Goal: Task Accomplishment & Management: Use online tool/utility

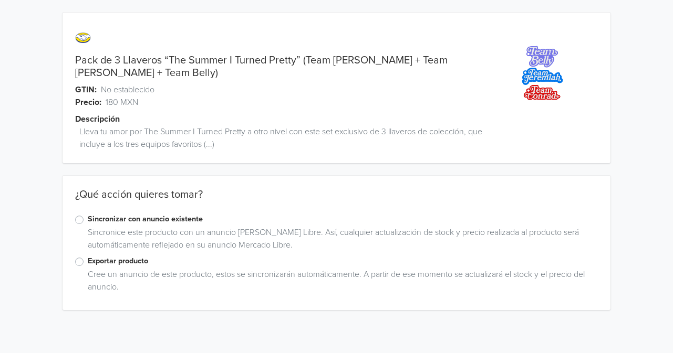
click at [88, 259] on label "Exportar producto" at bounding box center [343, 262] width 510 height 12
click at [0, 0] on input "Exportar producto" at bounding box center [0, 0] width 0 height 0
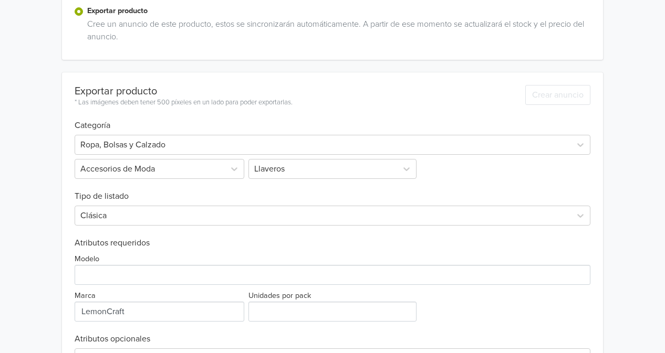
scroll to position [290, 0]
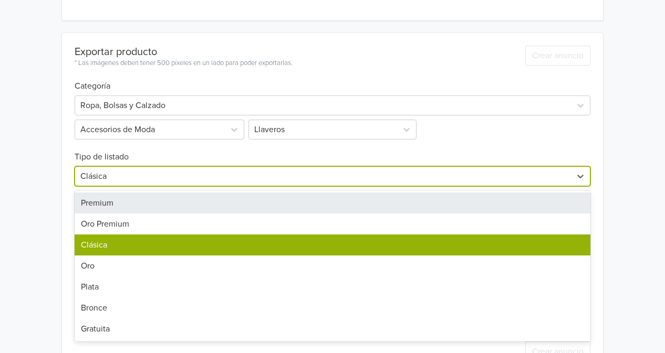
click at [235, 170] on div at bounding box center [322, 176] width 485 height 15
click at [234, 200] on div "Premium" at bounding box center [333, 203] width 516 height 21
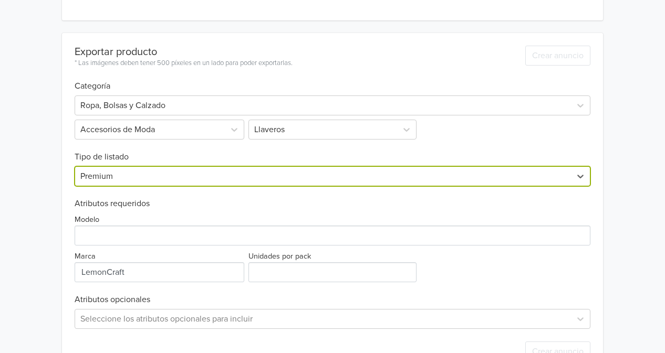
scroll to position [324, 0]
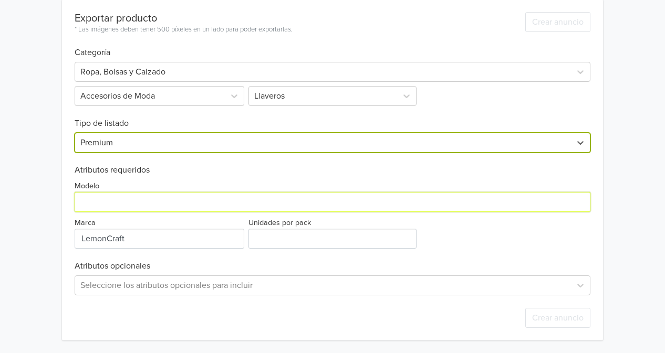
click at [222, 197] on input "Modelo" at bounding box center [333, 202] width 516 height 20
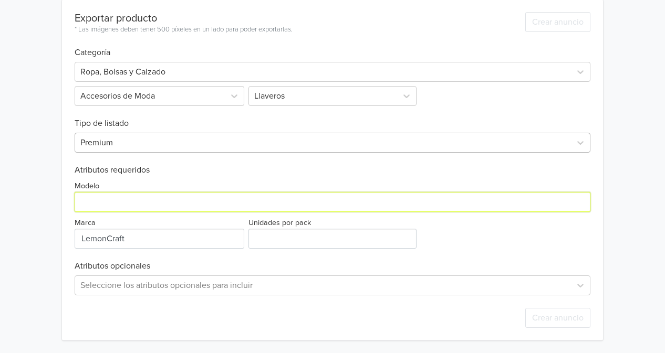
scroll to position [0, 0]
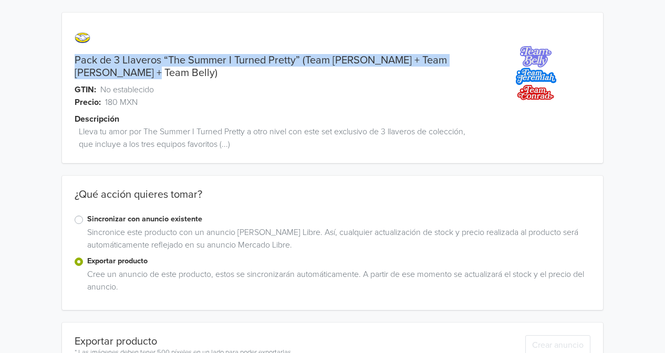
drag, startPoint x: 74, startPoint y: 59, endPoint x: 149, endPoint y: 69, distance: 75.8
click at [149, 69] on link "Pack de 3 Llaveros “The Summer I Turned Pretty” (Team [PERSON_NAME] + Team [PER…" at bounding box center [271, 66] width 393 height 25
copy link "Pack de 3 Llaveros “The Summer I Turned Pretty” (Team [PERSON_NAME] + Team [PER…"
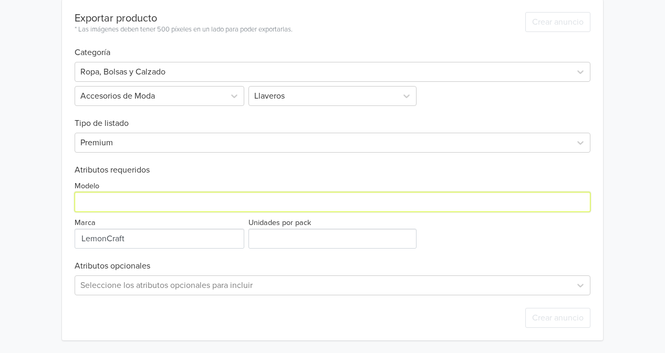
click at [202, 205] on input "Modelo" at bounding box center [333, 202] width 516 height 20
paste input "Pack de 3 Llaveros “The Summer I Turned Pretty” (Team Jeremiah + Team Conrad + …"
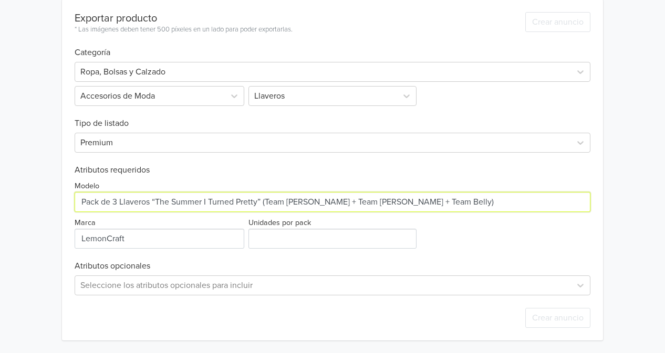
type input "Pack de 3 Llaveros “The Summer I Turned Pretty” (Team Jeremiah + Team Conrad + …"
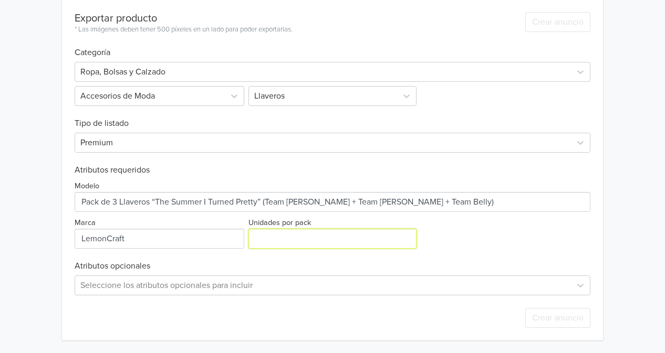
click at [296, 247] on input "Unidades por pack" at bounding box center [332, 239] width 168 height 20
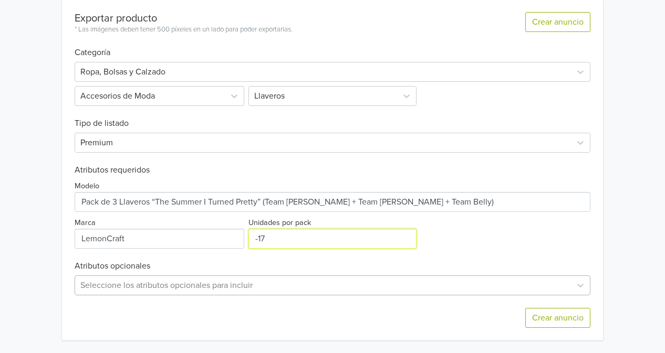
type input "-1"
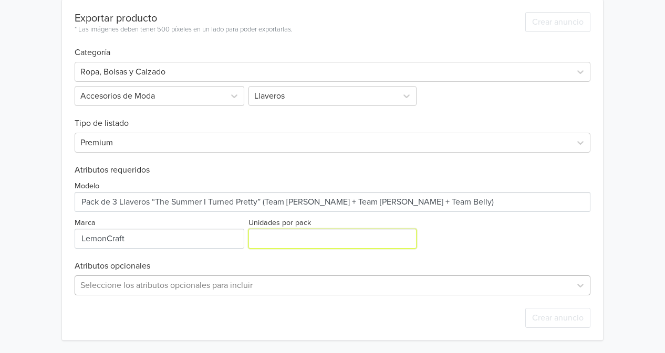
type input "2"
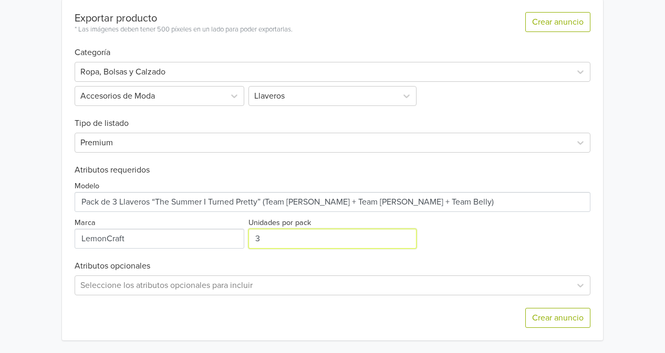
type input "3"
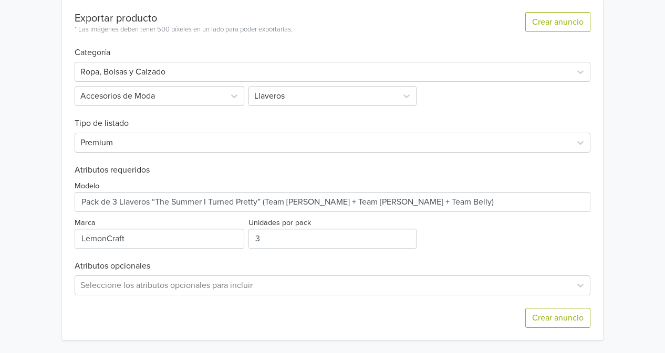
click at [637, 248] on div "Pack de 3 Llaveros “The Summer I Turned Pretty” (Team Jeremiah + Team Conrad + …" at bounding box center [332, 14] width 649 height 677
click at [548, 323] on button "Crear anuncio" at bounding box center [557, 318] width 65 height 20
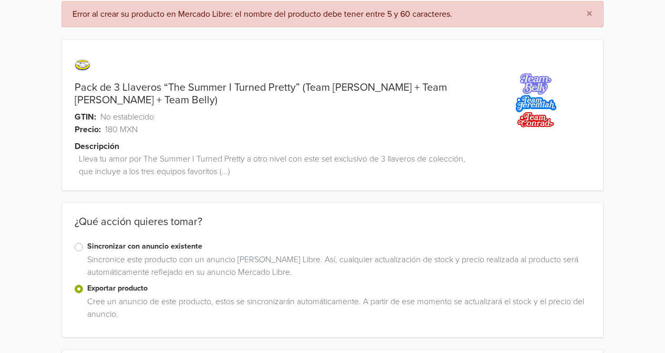
scroll to position [14, 0]
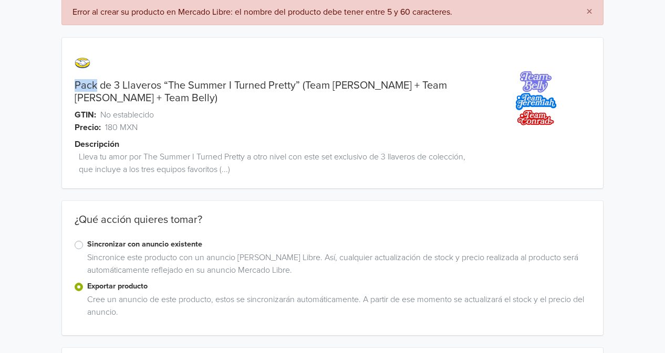
drag, startPoint x: 76, startPoint y: 86, endPoint x: 97, endPoint y: 84, distance: 20.6
click at [97, 84] on link "Pack de 3 Llaveros “The Summer I Turned Pretty” (Team Jeremiah + Team Conrad + …" at bounding box center [271, 91] width 393 height 25
click at [104, 86] on link "Pack de 3 Llaveros “The Summer I Turned Pretty” (Team Jeremiah + Team Conrad + …" at bounding box center [271, 91] width 393 height 25
click at [108, 86] on link "Pack de 3 Llaveros “The Summer I Turned Pretty” (Team Jeremiah + Team Conrad + …" at bounding box center [271, 91] width 393 height 25
click at [149, 87] on link "Pack de 3 Llaveros “The Summer I Turned Pretty” (Team Jeremiah + Team Conrad + …" at bounding box center [271, 91] width 393 height 25
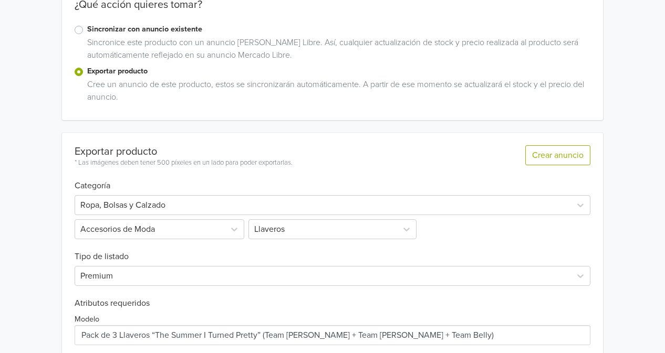
scroll to position [0, 0]
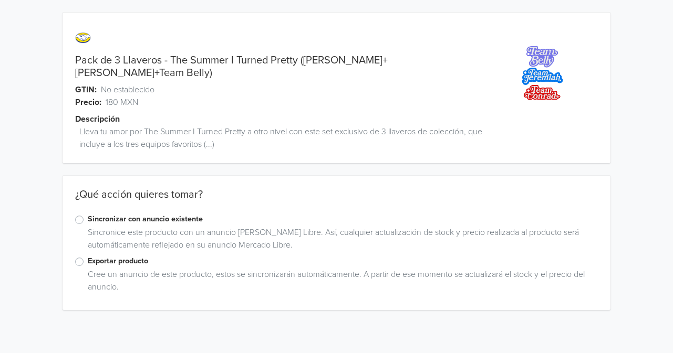
click at [212, 61] on link "Pack de 3 Llaveros - The Summer I Turned Pretty ([PERSON_NAME]+[PERSON_NAME]+Te…" at bounding box center [274, 66] width 398 height 25
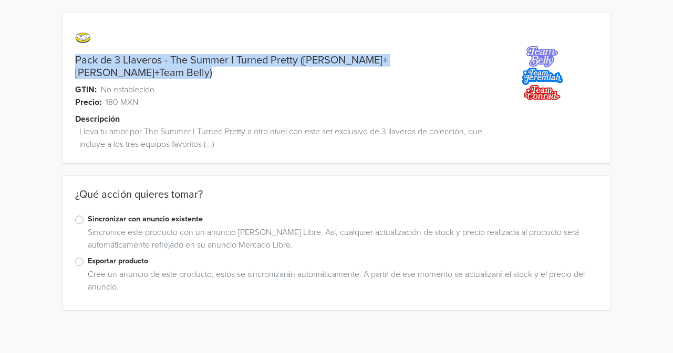
click at [212, 61] on link "Pack de 3 Llaveros - The Summer I Turned Pretty ([PERSON_NAME]+[PERSON_NAME]+Te…" at bounding box center [274, 66] width 398 height 25
copy link "Pack de 3 Llaveros - The Summer I Turned Pretty ([PERSON_NAME]+[PERSON_NAME]+Te…"
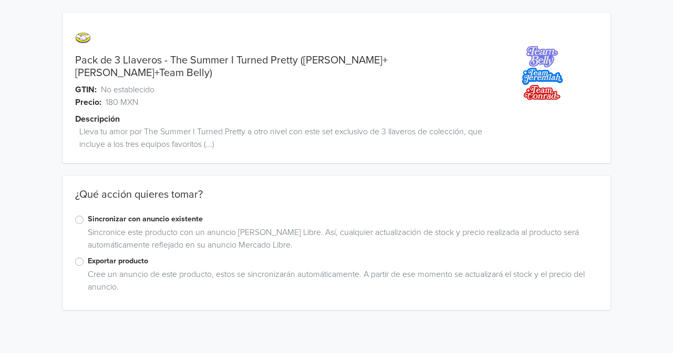
click at [88, 256] on label "Exportar producto" at bounding box center [343, 262] width 510 height 12
click at [0, 0] on input "Exportar producto" at bounding box center [0, 0] width 0 height 0
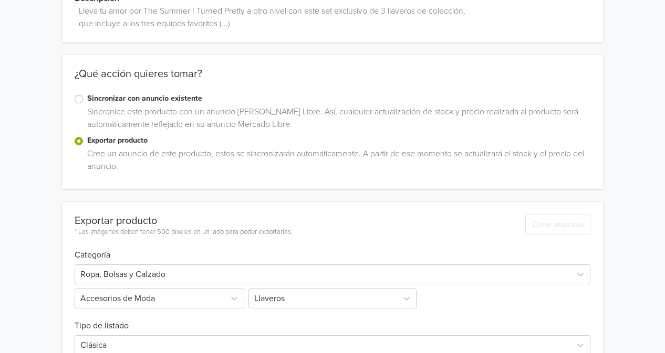
scroll to position [311, 0]
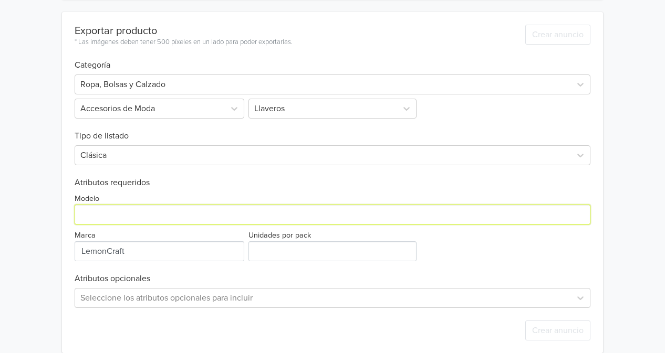
click at [172, 206] on input "Modelo" at bounding box center [333, 215] width 516 height 20
paste input "Pack de 3 Llaveros - The Summer I Turned Pretty ([PERSON_NAME]+[PERSON_NAME]+Te…"
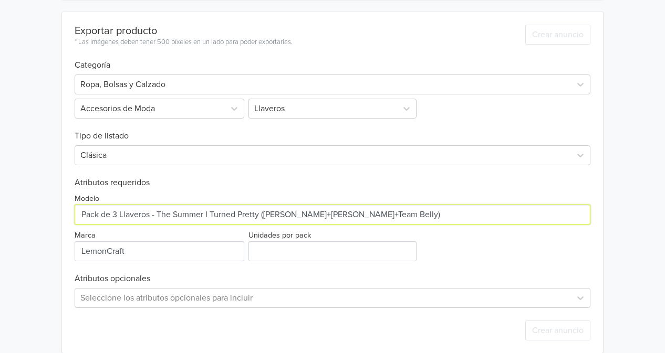
type input "Pack de 3 Llaveros - The Summer I Turned Pretty ([PERSON_NAME]+[PERSON_NAME]+Te…"
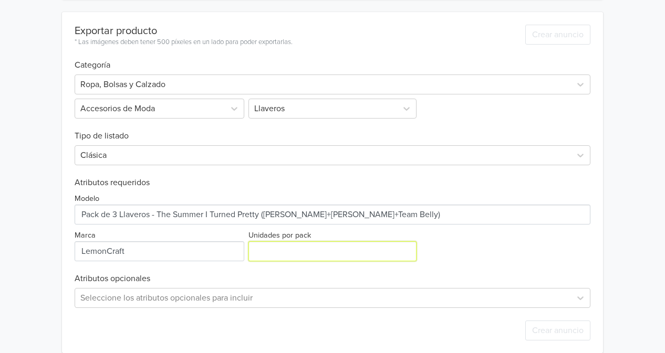
click at [265, 248] on input "Unidades por pack" at bounding box center [332, 252] width 168 height 20
type input "2"
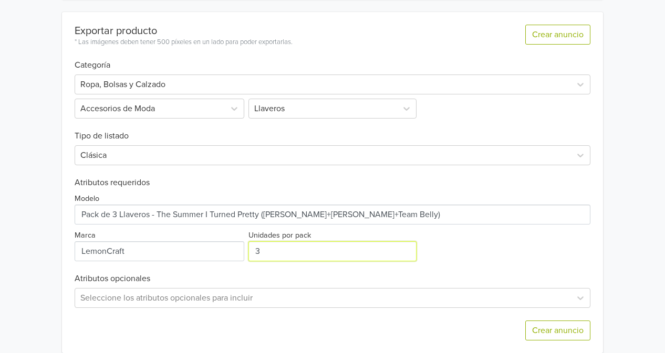
type input "3"
click at [627, 202] on div "Pack de 3 Llaveros - The Summer I Turned Pretty ([PERSON_NAME]+[PERSON_NAME]+Te…" at bounding box center [332, 27] width 649 height 677
click at [373, 148] on div at bounding box center [322, 155] width 485 height 15
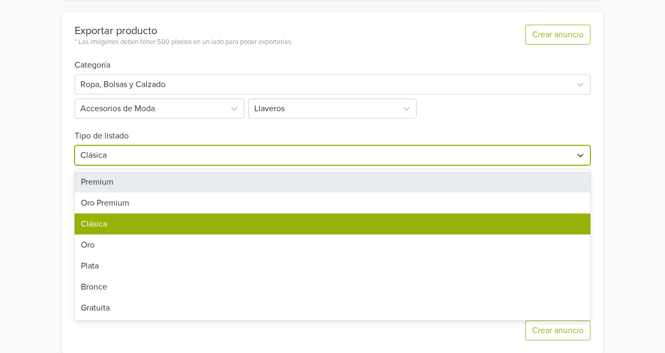
click at [338, 170] on div "Premium Oro Premium Clásica Oro Plata Bronce Gratuita" at bounding box center [333, 245] width 516 height 151
click at [342, 172] on div "Premium" at bounding box center [333, 182] width 516 height 21
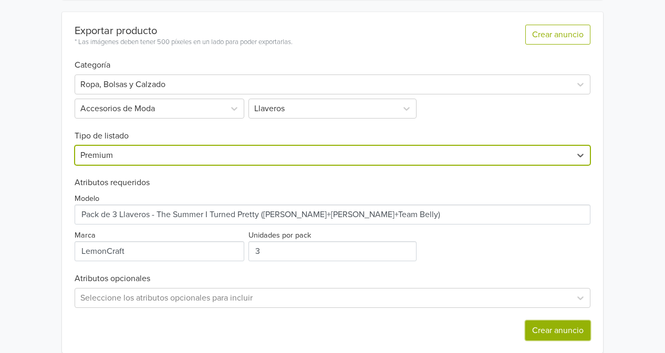
click at [559, 322] on button "Crear anuncio" at bounding box center [557, 331] width 65 height 20
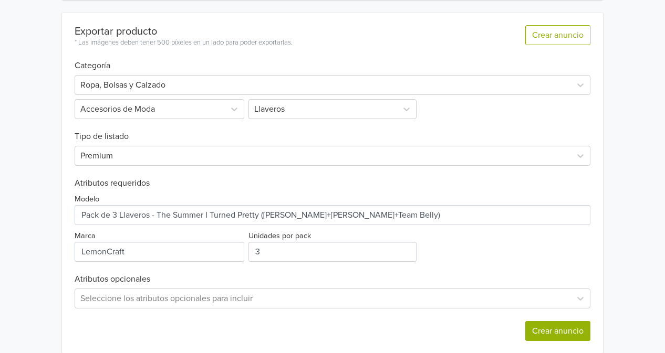
scroll to position [0, 0]
